Goal: Use online tool/utility: Use online tool/utility

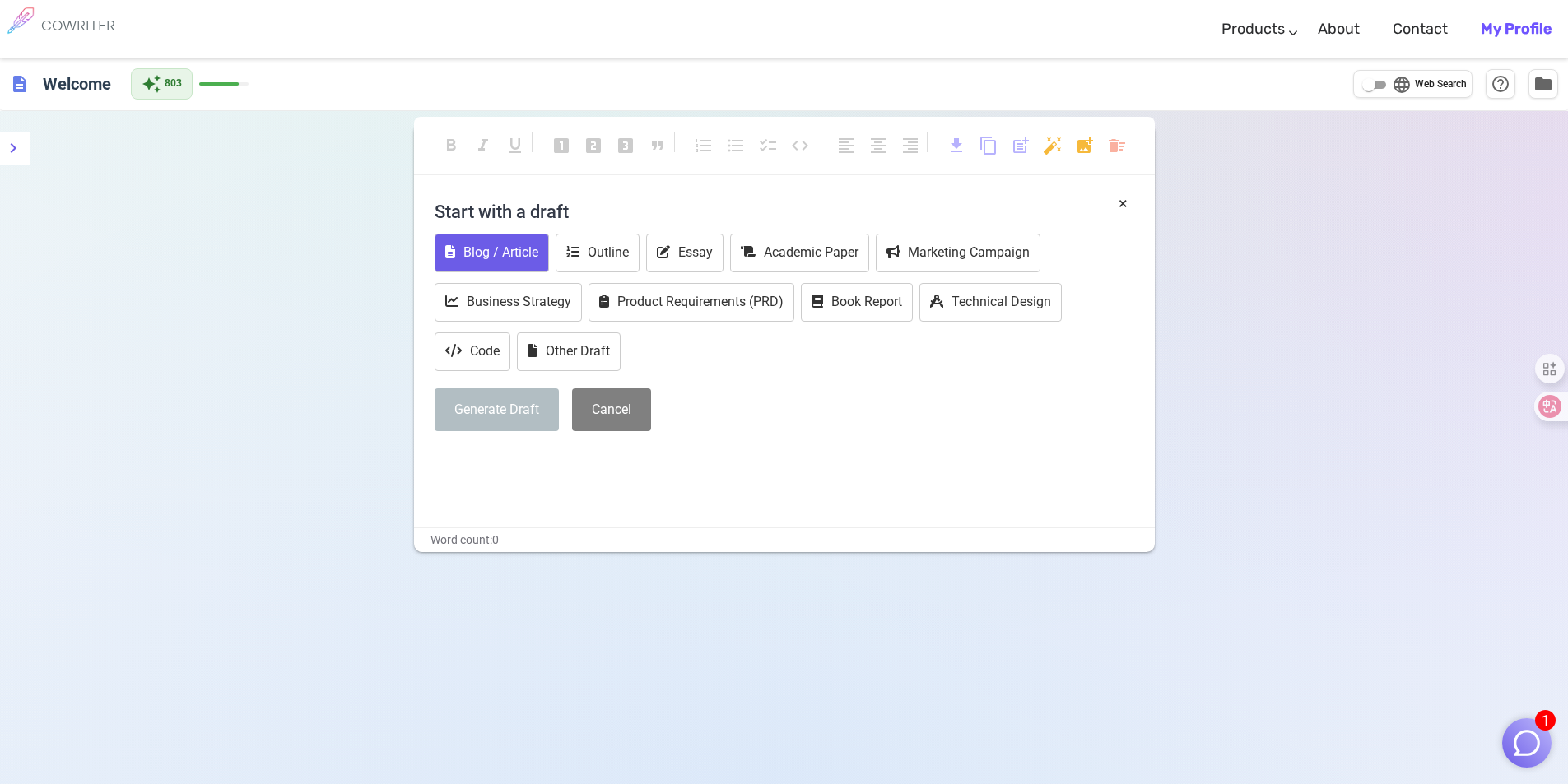
click at [510, 261] on button "Blog / Article" at bounding box center [492, 252] width 115 height 38
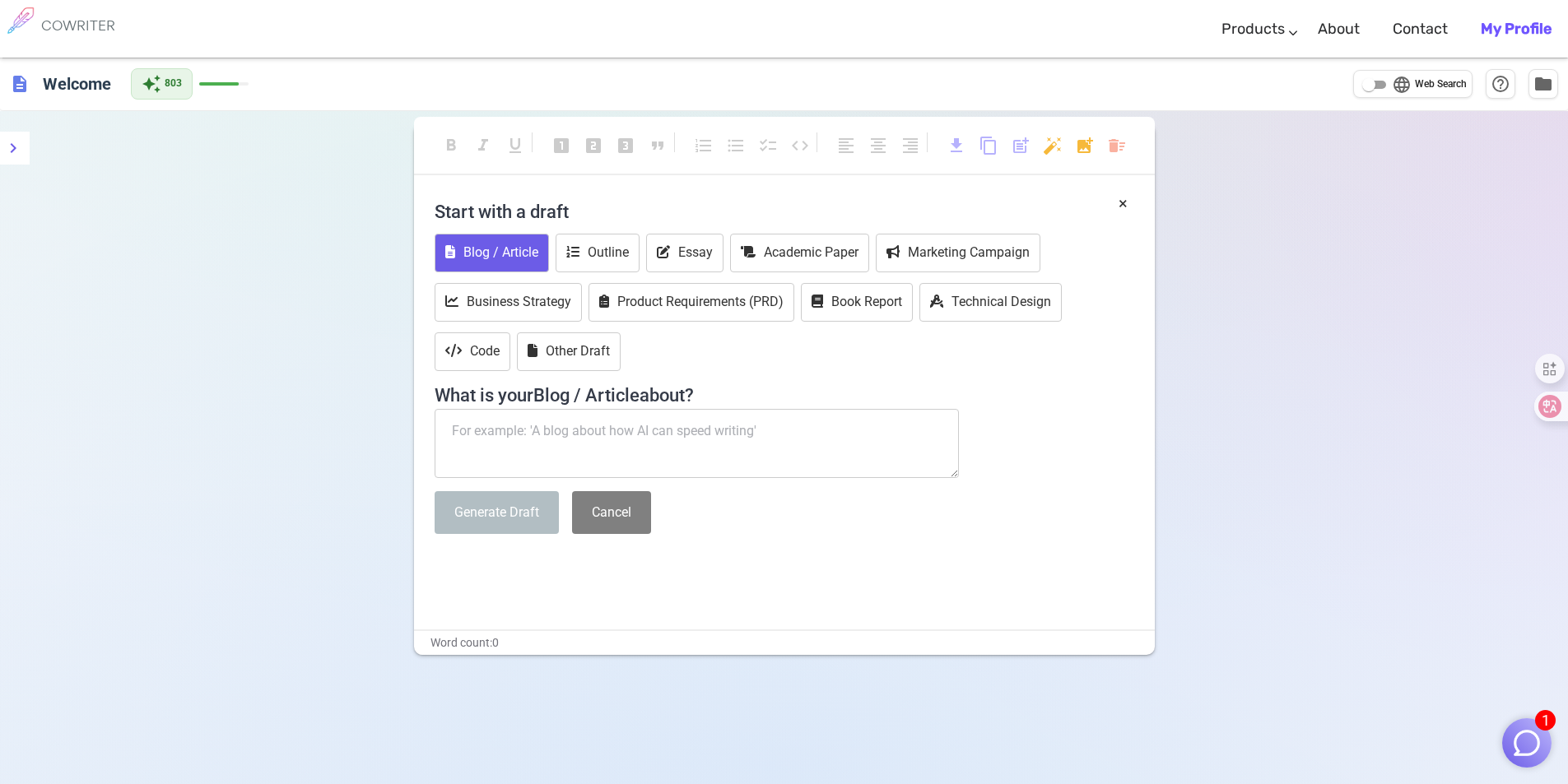
click at [535, 436] on textarea at bounding box center [697, 444] width 525 height 69
paste textarea "标题：how to use disposable vape?"
drag, startPoint x: 477, startPoint y: 428, endPoint x: 376, endPoint y: 441, distance: 101.8
click at [376, 441] on div "format_bold format_italic format_underlined looks_one looks_two looks_3 format_…" at bounding box center [784, 503] width 1568 height 784
type textarea "how to use disposable vape?"
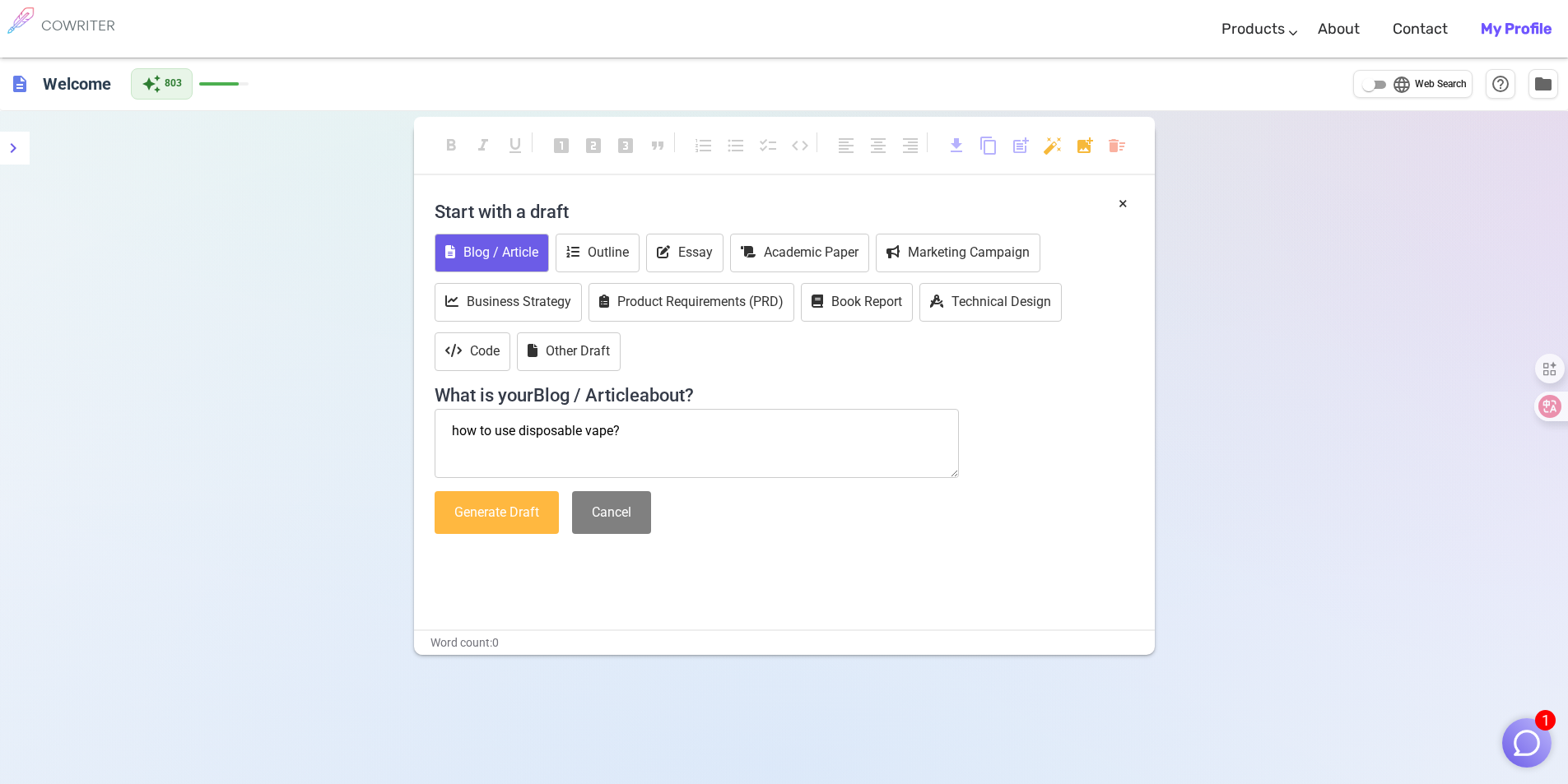
click at [500, 506] on button "Generate Draft" at bounding box center [497, 513] width 125 height 44
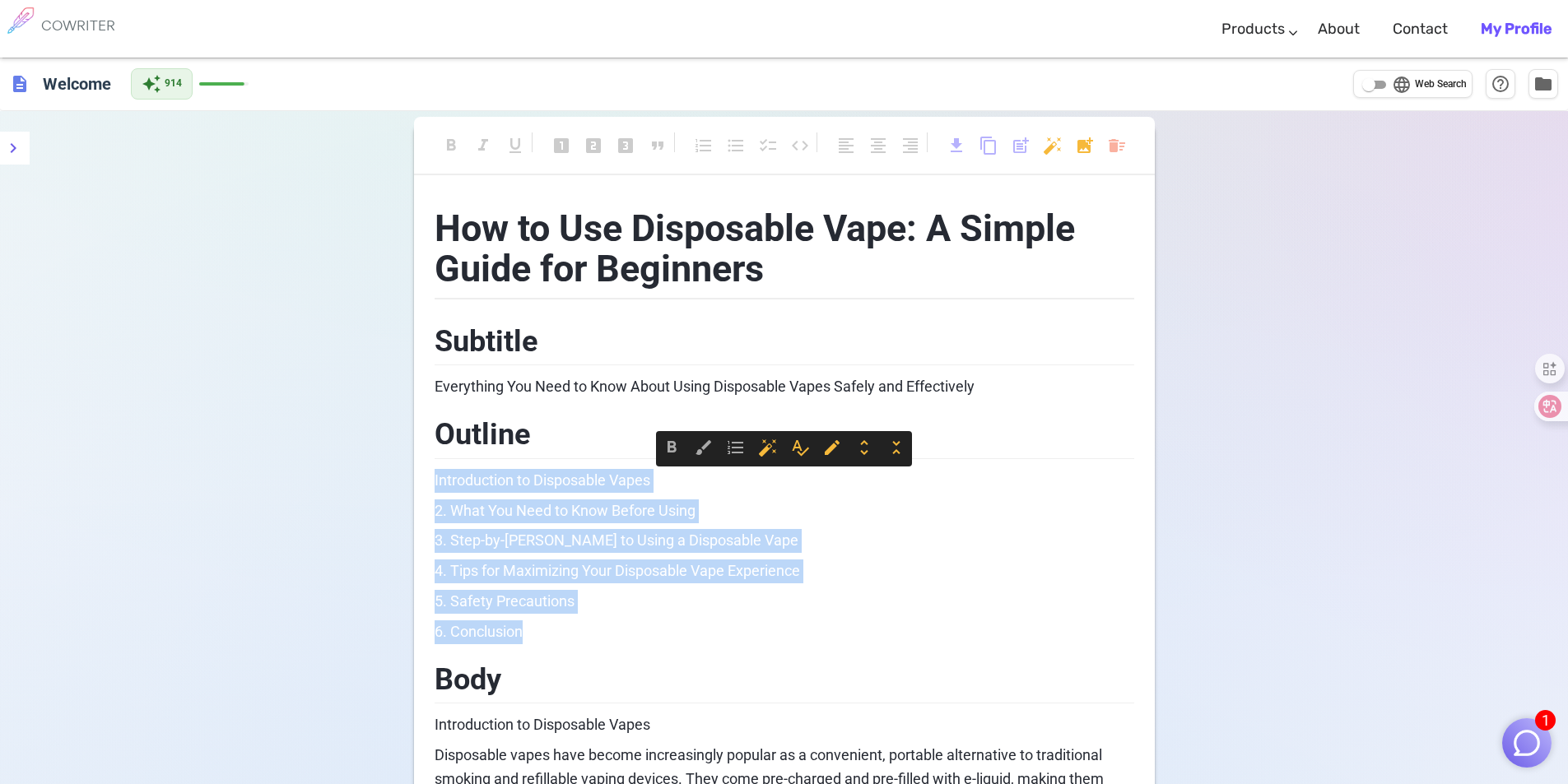
drag, startPoint x: 523, startPoint y: 611, endPoint x: 408, endPoint y: 487, distance: 169.1
copy div "Introduction to Disposable Vapes 2. What You Need to Know Before Using 3. Step-…"
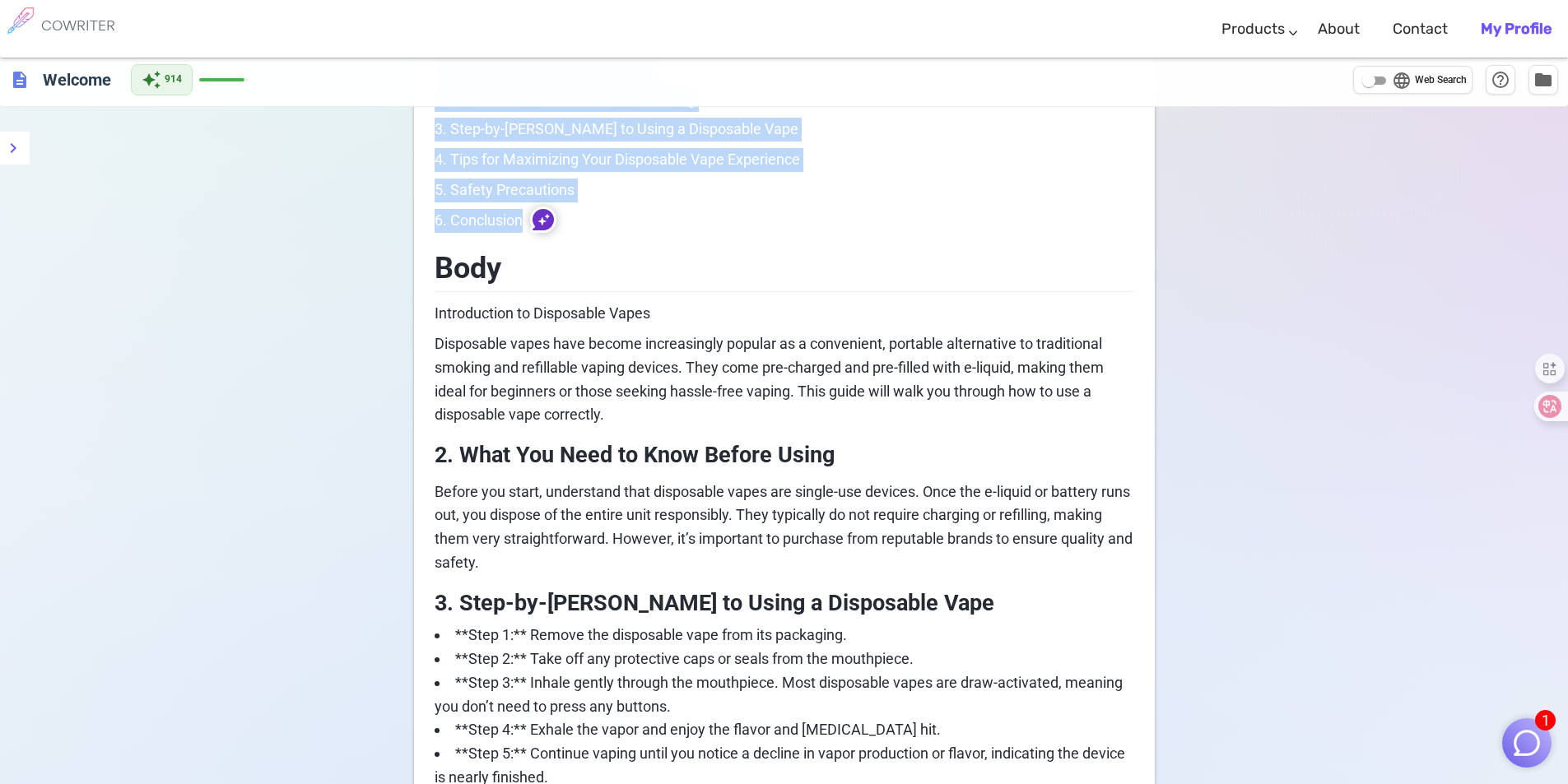
scroll to position [493, 0]
